Goal: Task Accomplishment & Management: Manage account settings

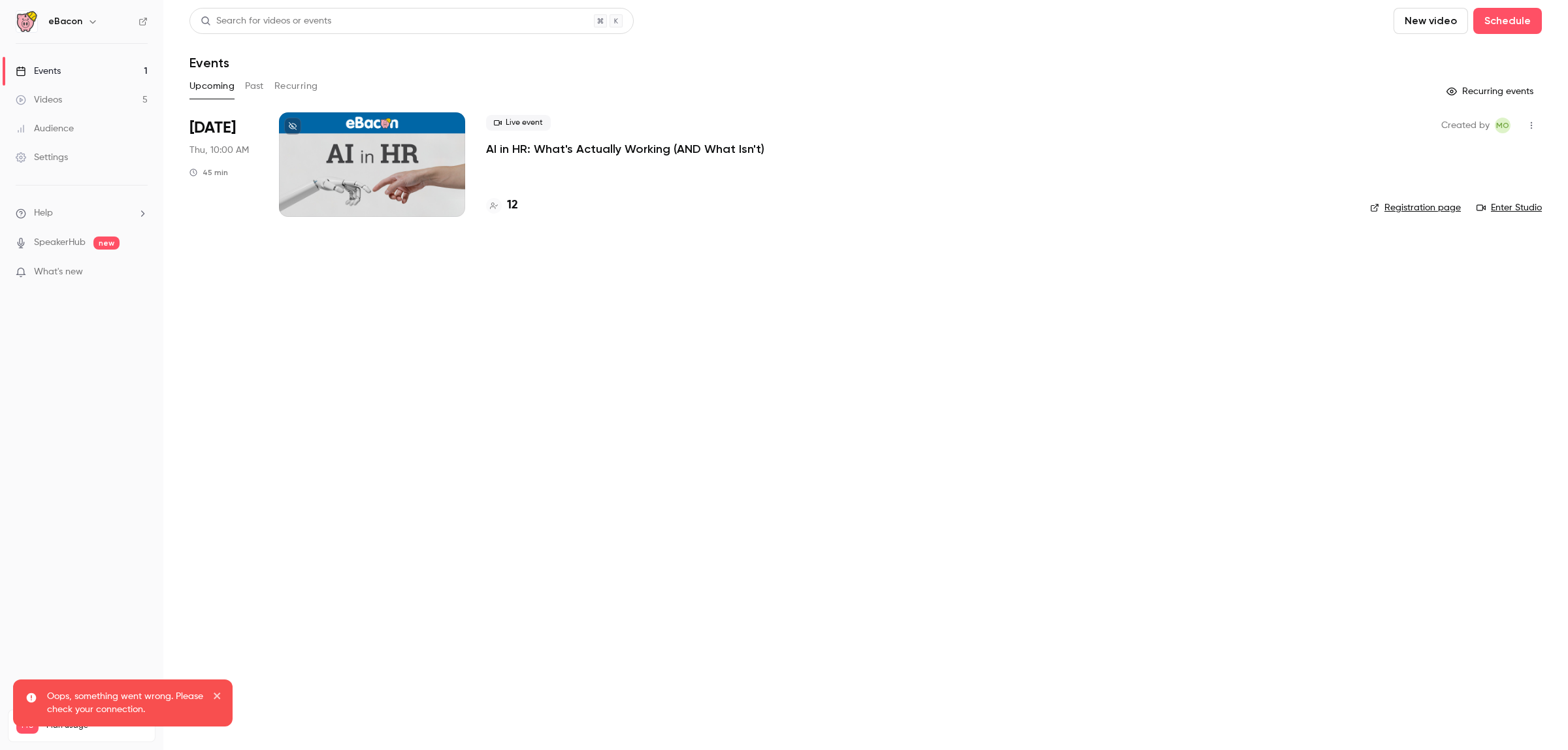
click at [547, 148] on p "AI in HR: What's Actually Working (AND What Isn't)" at bounding box center [625, 149] width 278 height 16
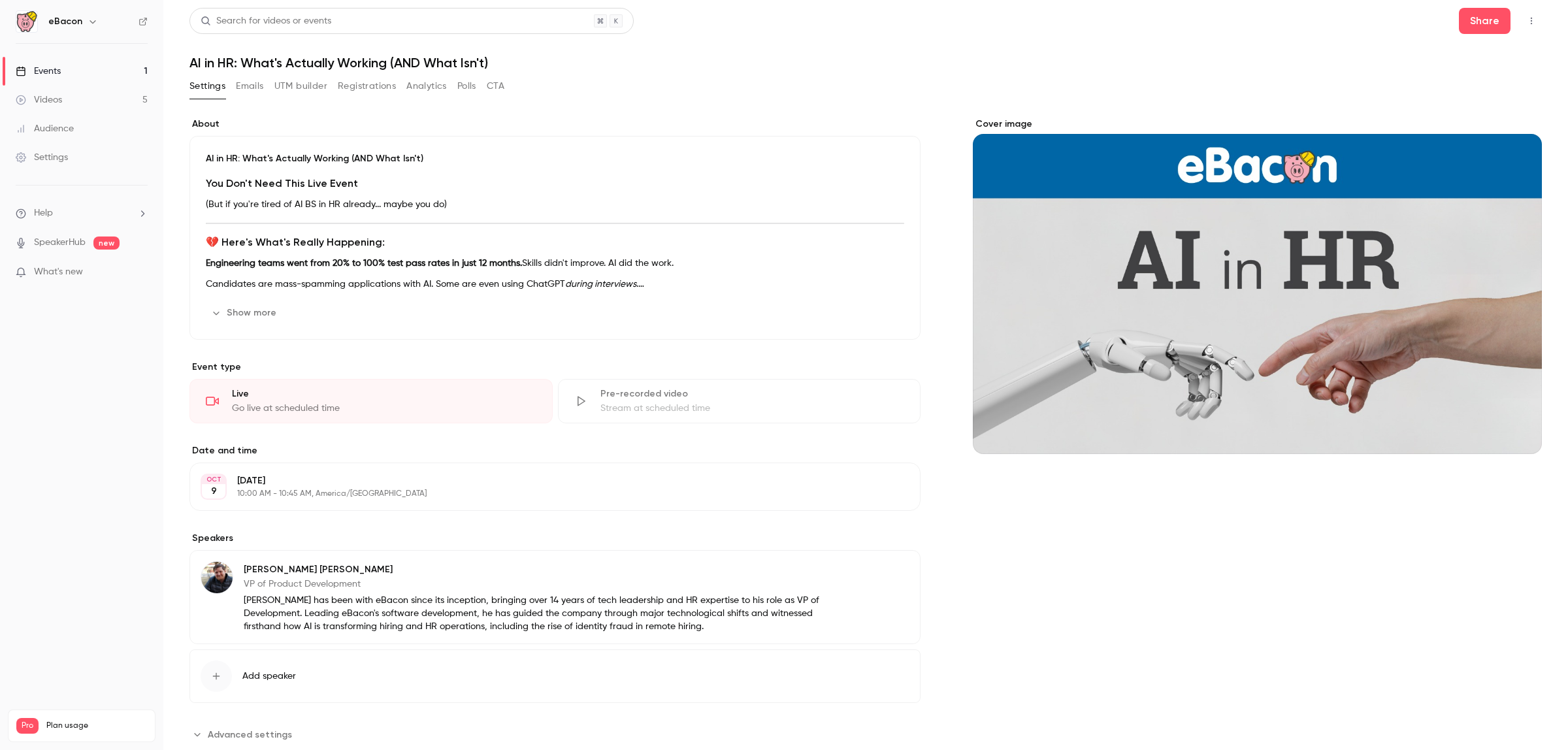
click at [256, 87] on button "Emails" at bounding box center [250, 87] width 28 height 21
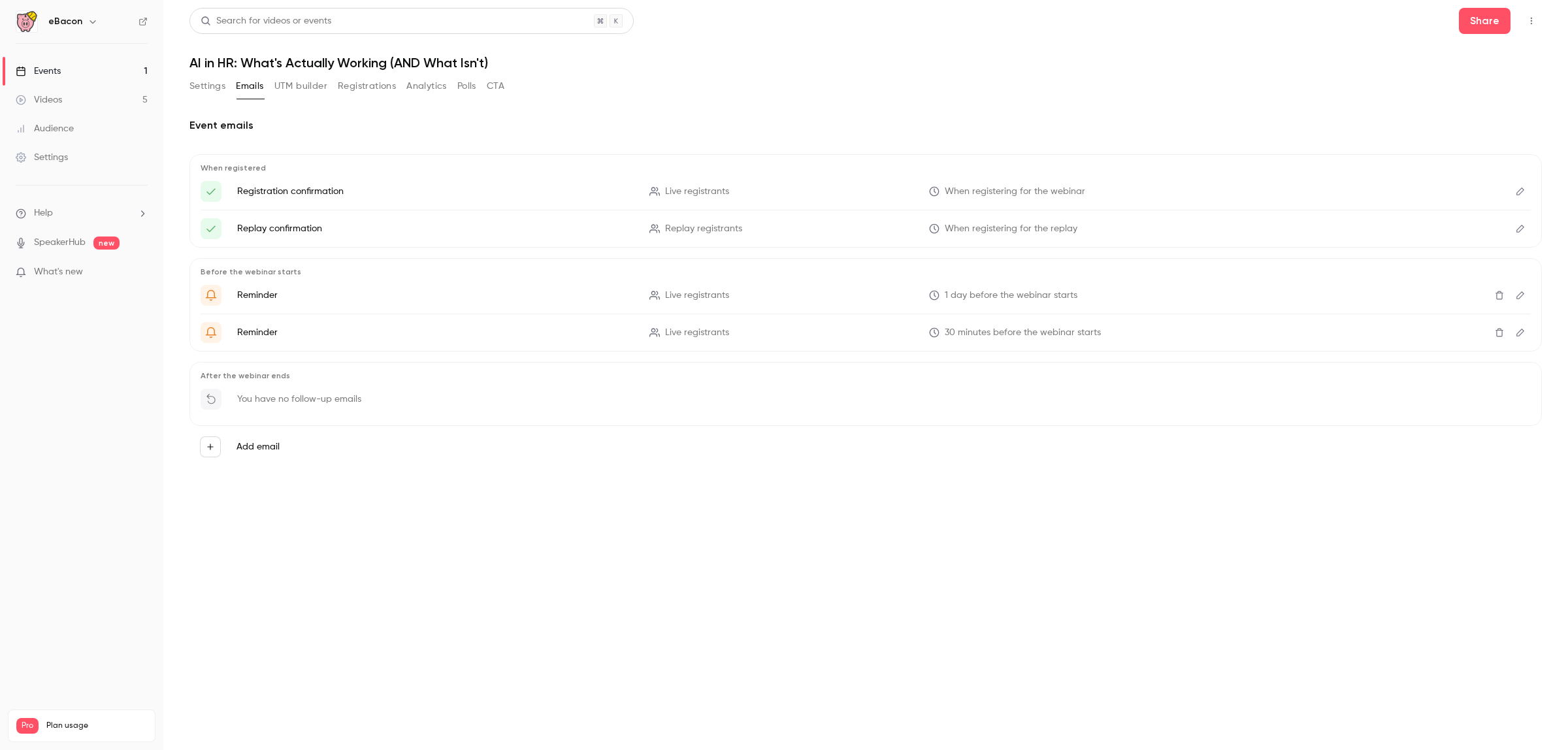
click at [299, 85] on button "UTM builder" at bounding box center [300, 87] width 53 height 21
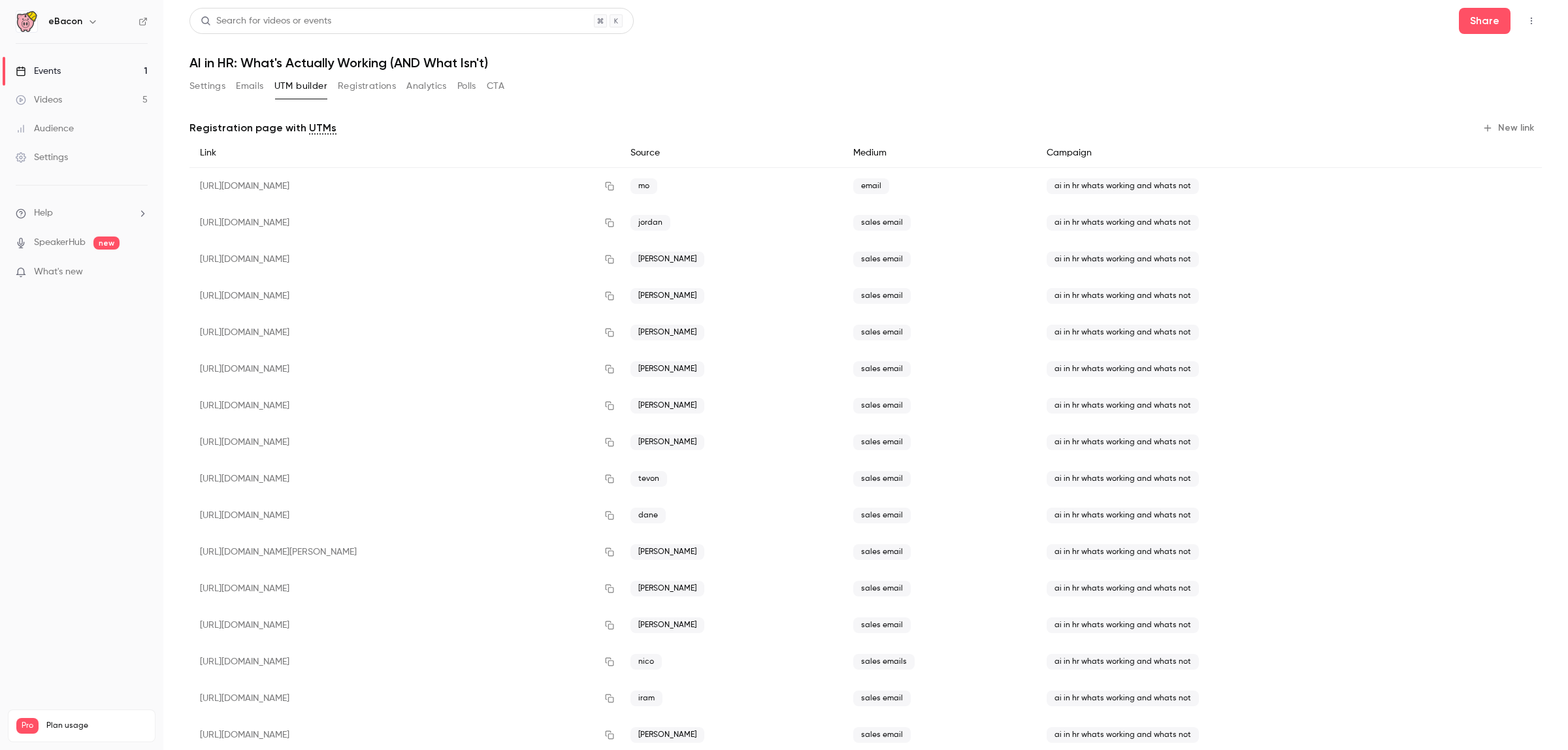
click at [378, 77] on button "Registrations" at bounding box center [366, 87] width 58 height 21
